Goal: Book appointment/travel/reservation

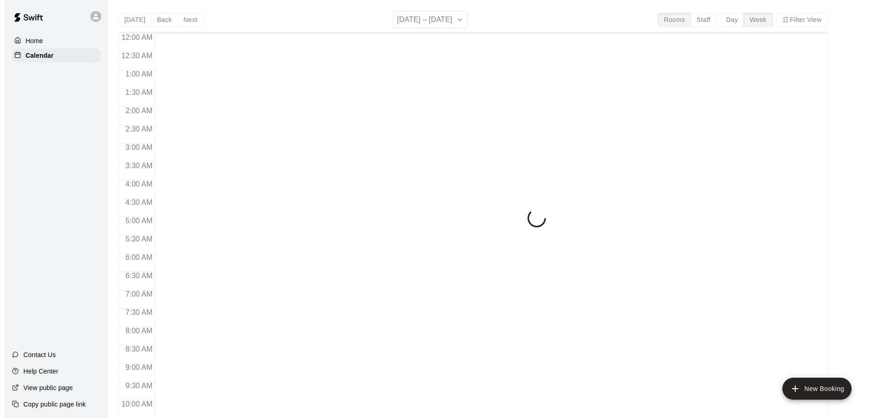
scroll to position [485, 0]
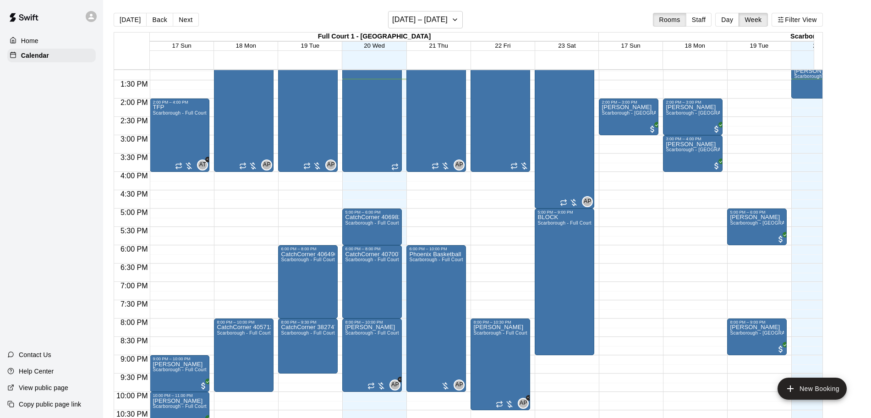
click at [93, 16] on icon at bounding box center [91, 16] width 8 height 8
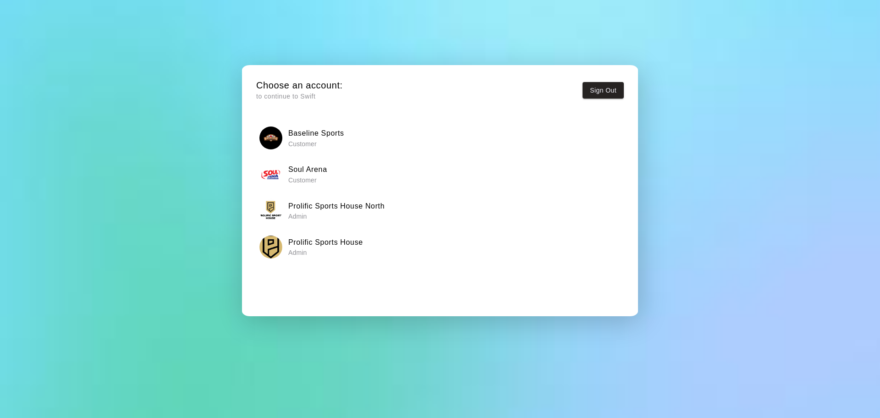
click at [351, 241] on h6 "Prolific Sports House" at bounding box center [325, 242] width 75 height 12
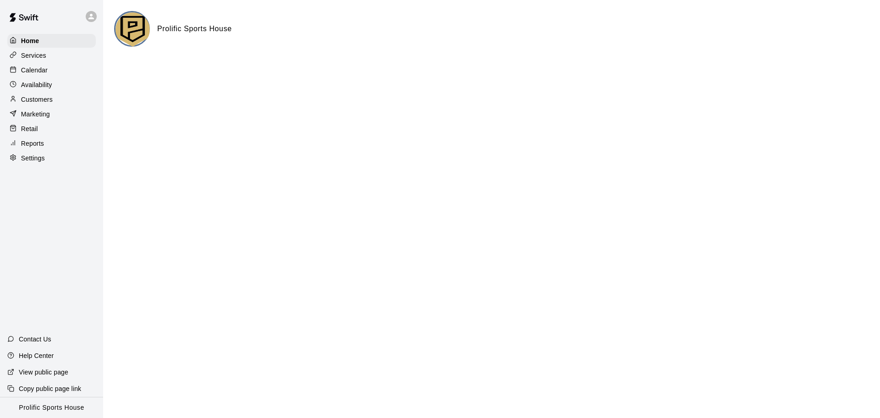
click at [52, 69] on div "Calendar" at bounding box center [51, 70] width 88 height 14
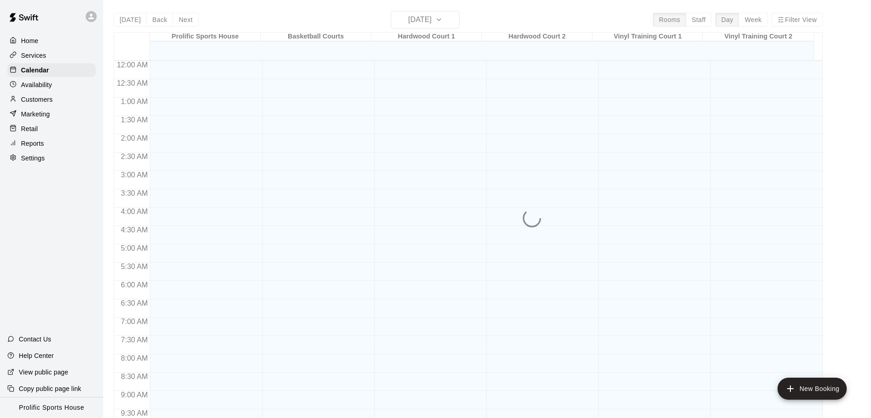
scroll to position [421, 0]
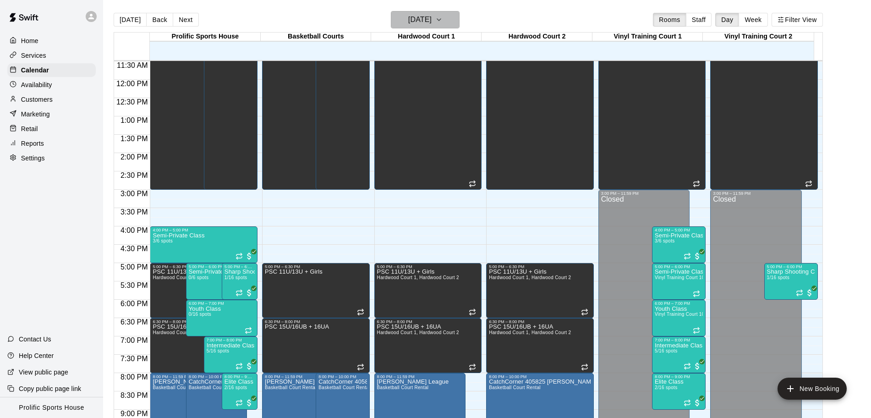
click at [432, 16] on h6 "[DATE]" at bounding box center [419, 19] width 23 height 13
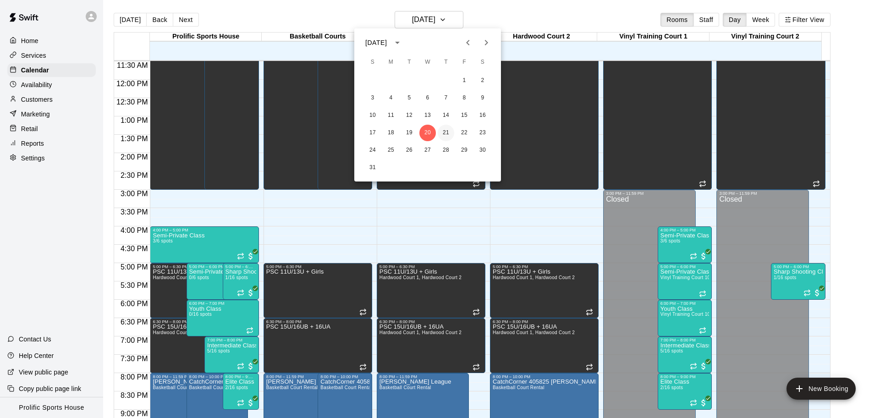
click at [445, 131] on button "21" at bounding box center [445, 133] width 16 height 16
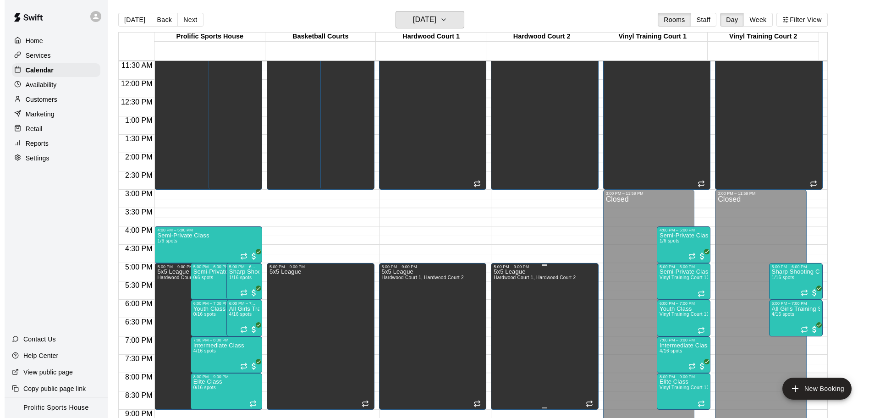
scroll to position [513, 0]
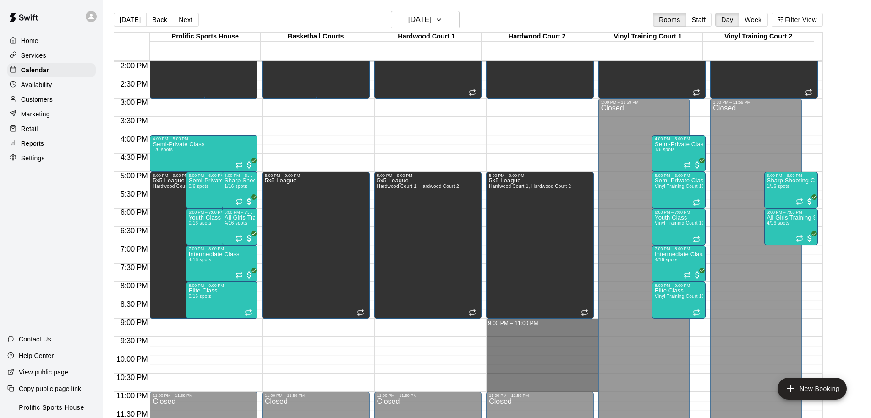
drag, startPoint x: 534, startPoint y: 323, endPoint x: 532, endPoint y: 386, distance: 62.3
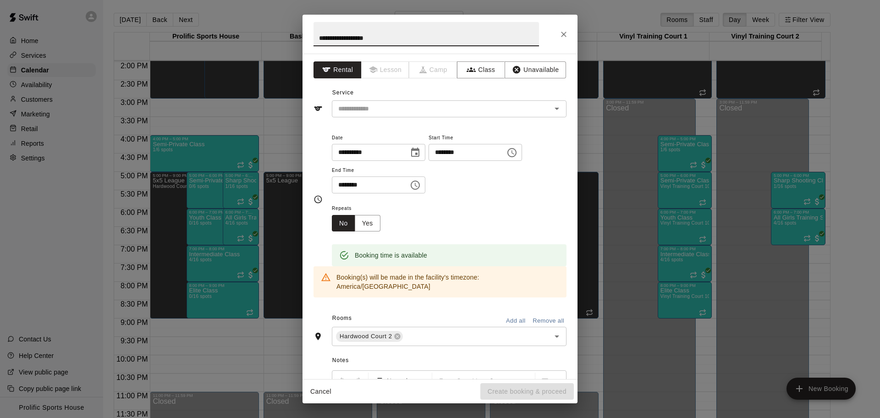
paste input "**********"
type input "**********"
click at [472, 106] on input "text" at bounding box center [435, 108] width 202 height 11
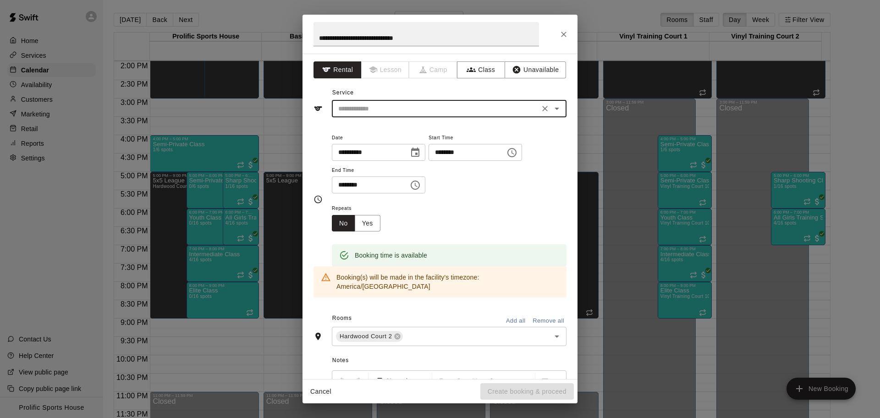
click at [441, 109] on input "text" at bounding box center [435, 108] width 202 height 11
click at [397, 141] on li "Volleyball Court Rental" at bounding box center [445, 143] width 226 height 15
type input "**********"
click at [523, 334] on button "Create booking & proceed" at bounding box center [526, 391] width 93 height 17
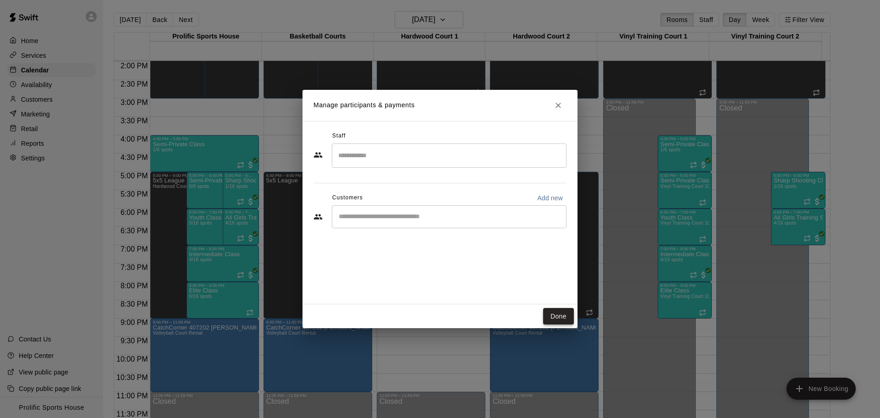
click at [553, 314] on button "Done" at bounding box center [558, 316] width 31 height 17
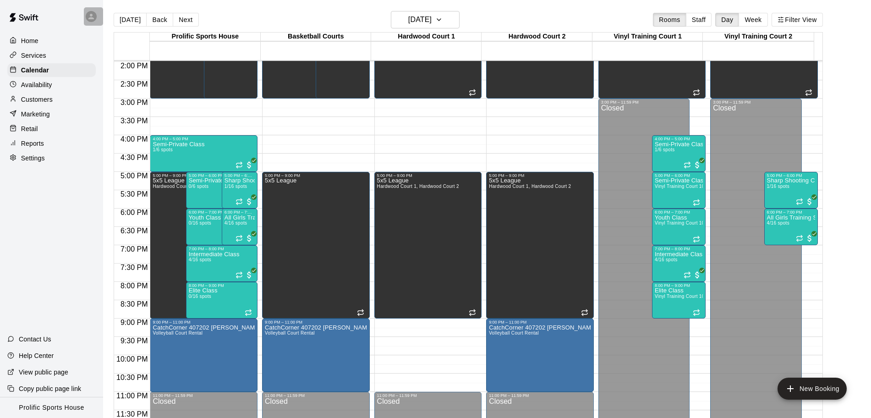
click at [91, 13] on icon at bounding box center [91, 16] width 8 height 8
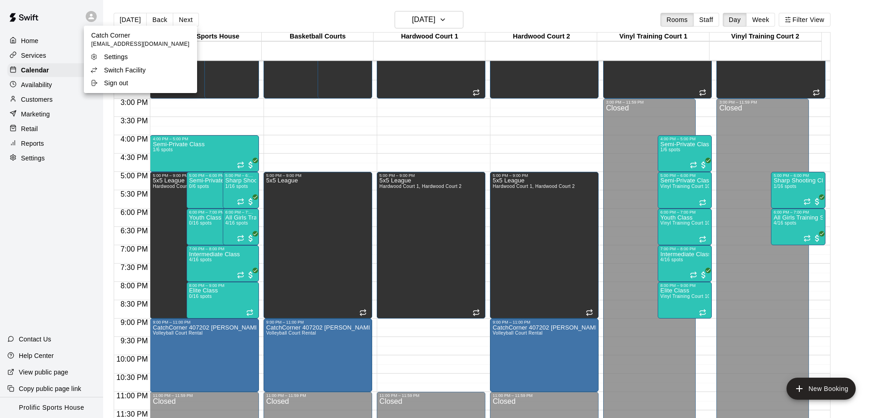
click at [124, 88] on li "Sign out" at bounding box center [140, 83] width 113 height 13
